Goal: Task Accomplishment & Management: Manage account settings

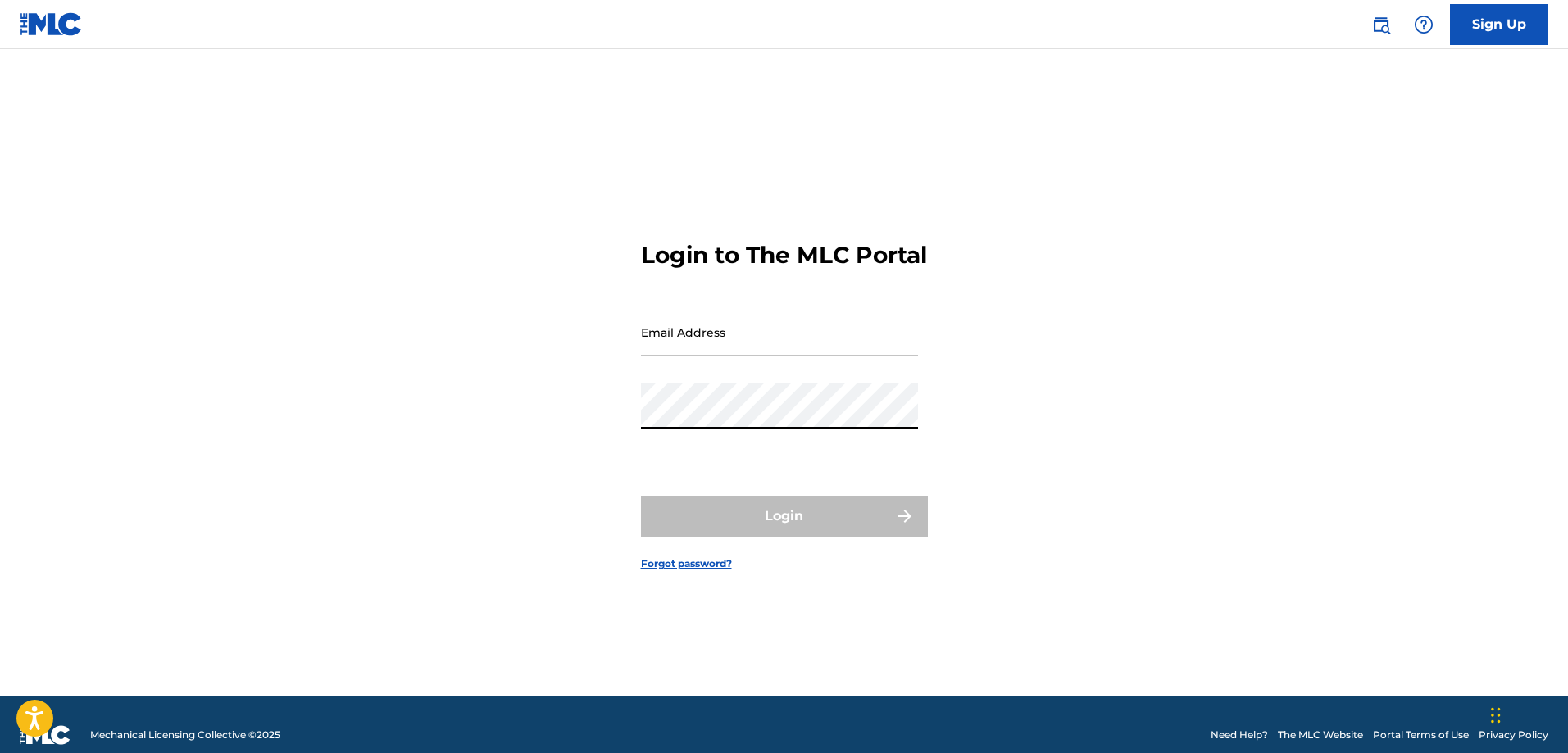
type input "[EMAIL_ADDRESS][PERSON_NAME][DOMAIN_NAME]"
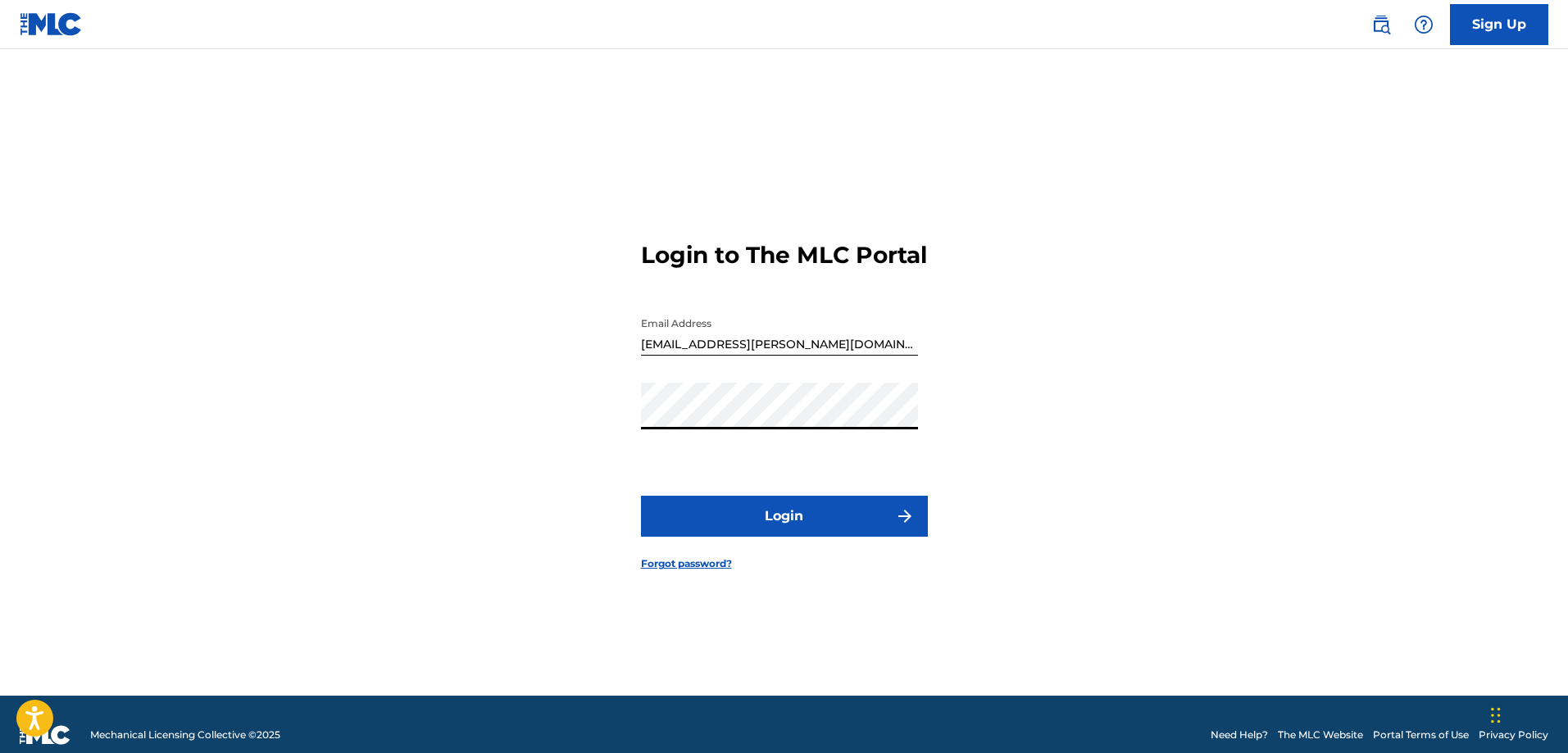
click at [732, 525] on button "Login" at bounding box center [784, 516] width 287 height 41
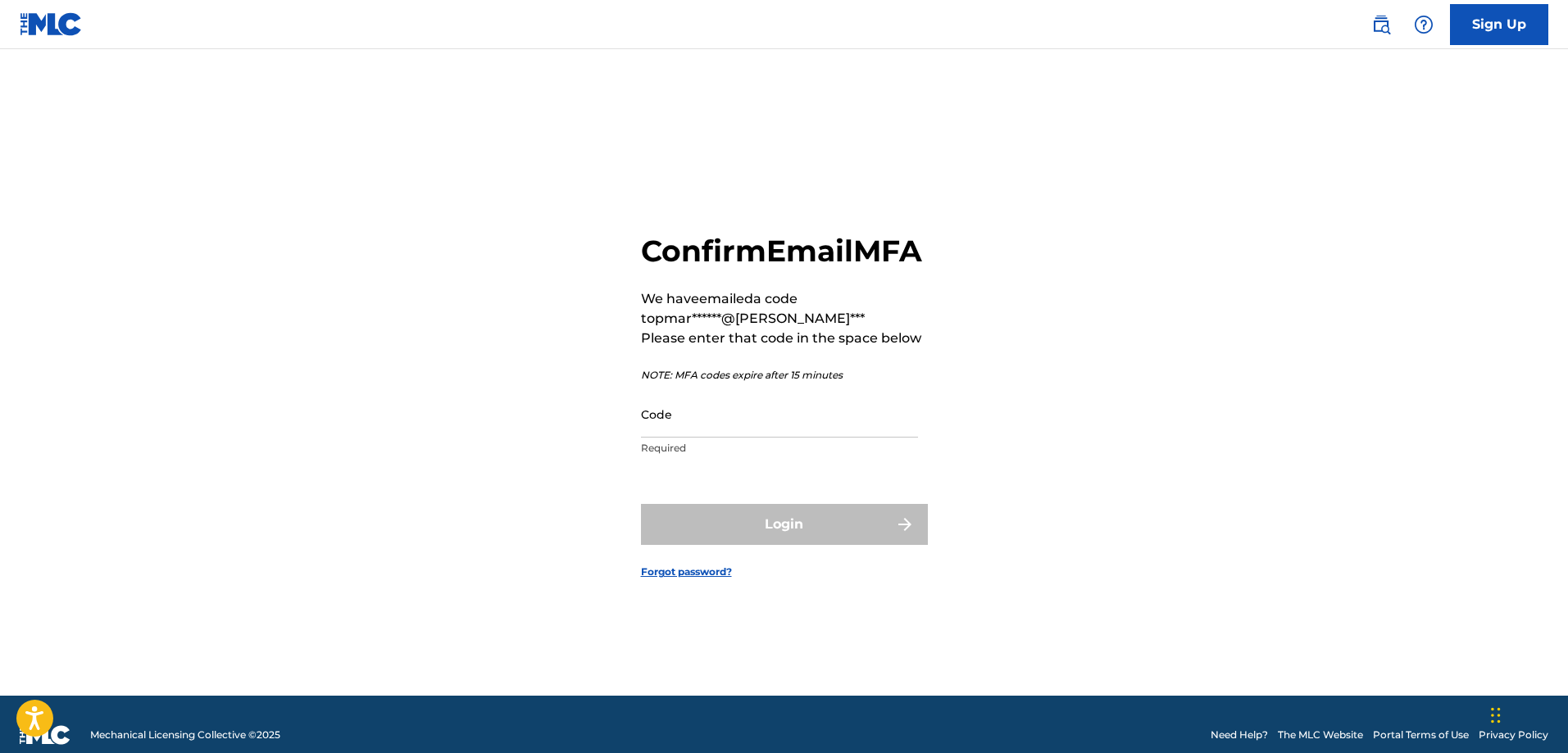
click at [831, 422] on input "Code" at bounding box center [779, 414] width 277 height 47
paste input "153050"
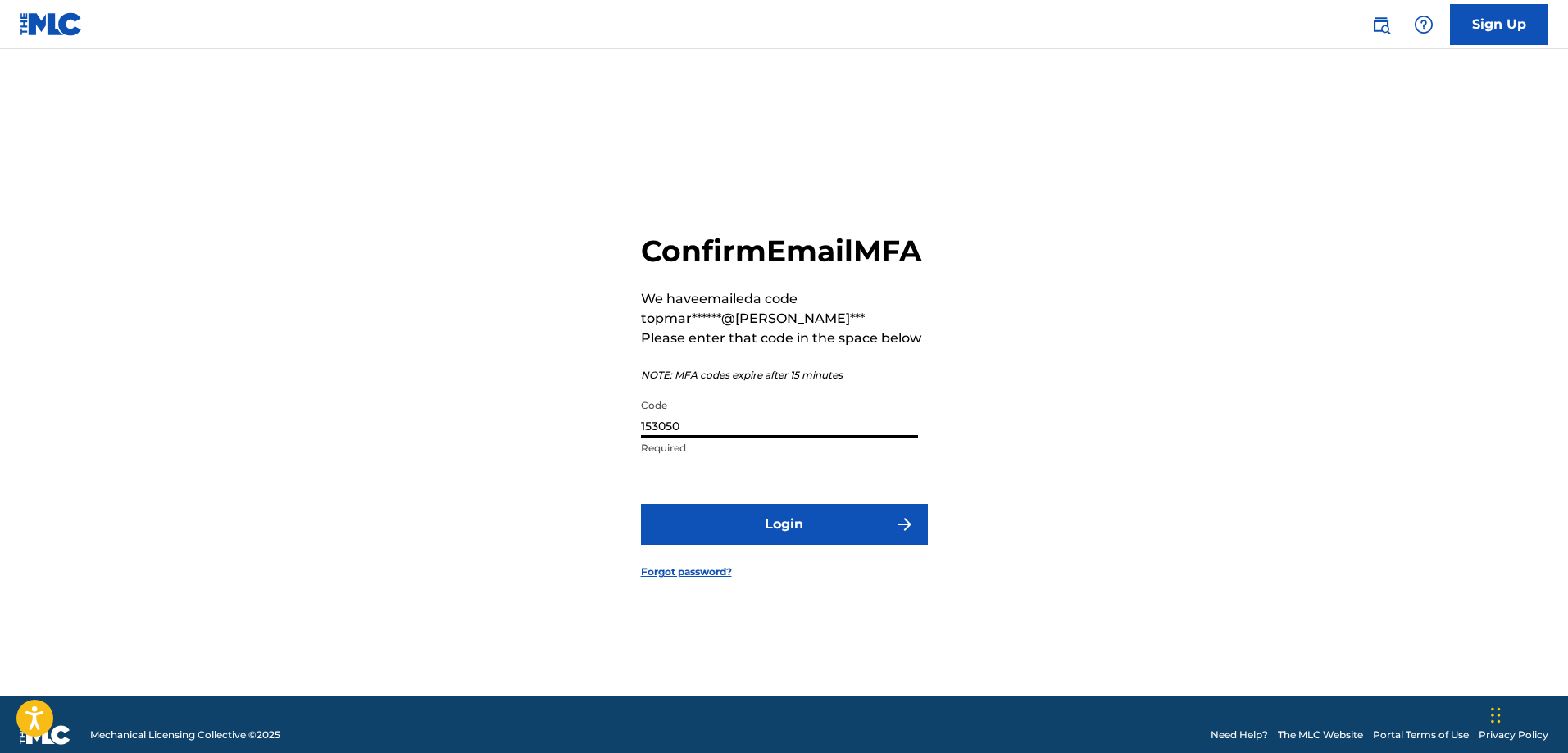
type input "153050"
click at [752, 544] on button "Login" at bounding box center [784, 524] width 287 height 41
